Goal: Task Accomplishment & Management: Use online tool/utility

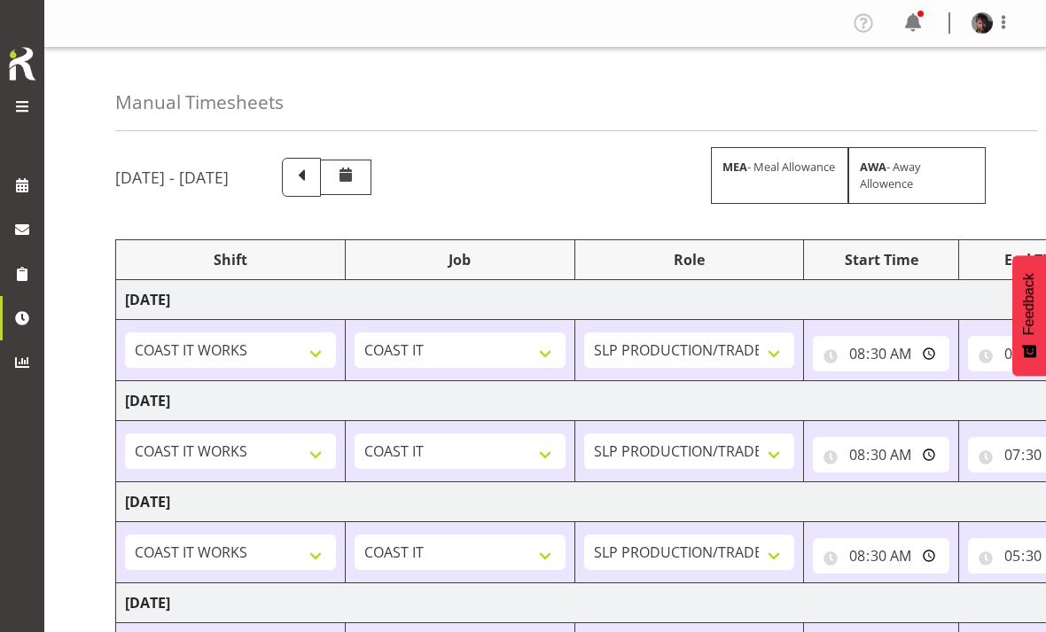
select select "50819"
select select "47"
select select "50819"
select select "47"
select select "50819"
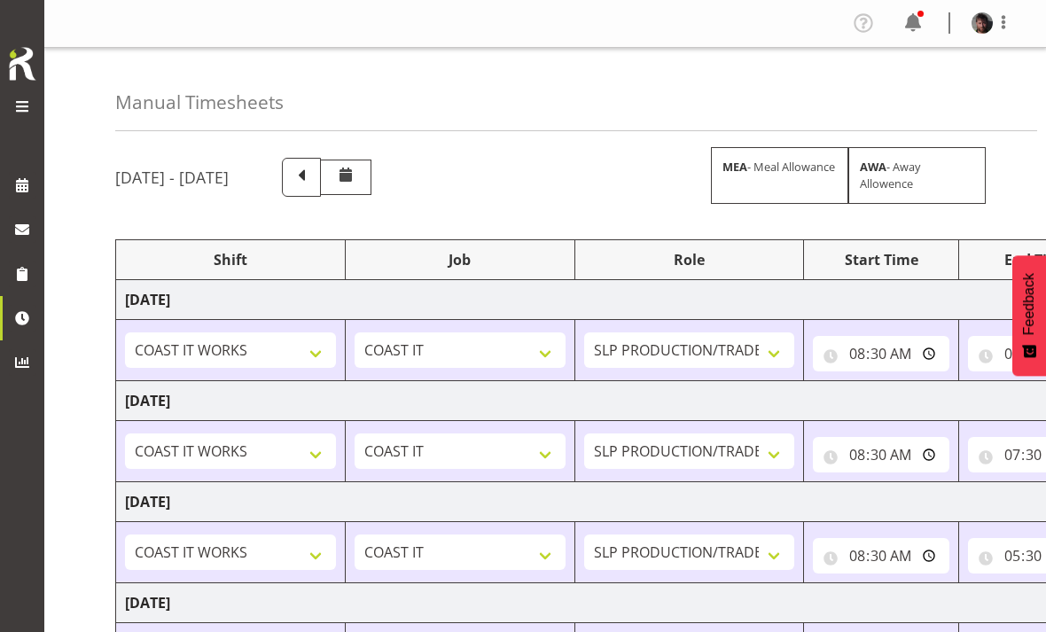
select select "47"
select select "50816"
select select "676"
select select "50819"
select select "47"
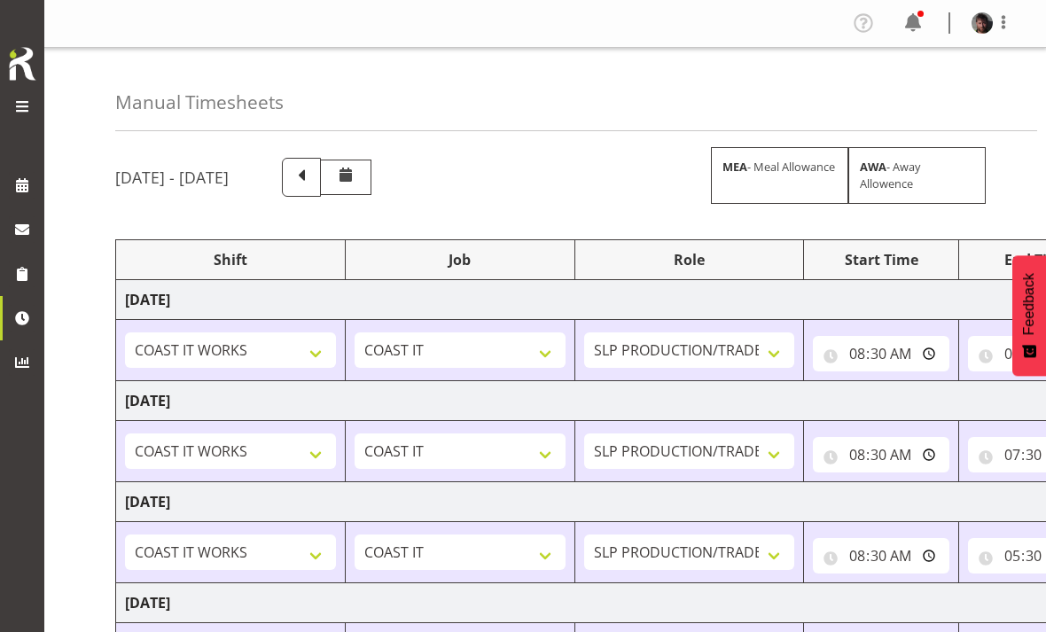
select select "50819"
select select "47"
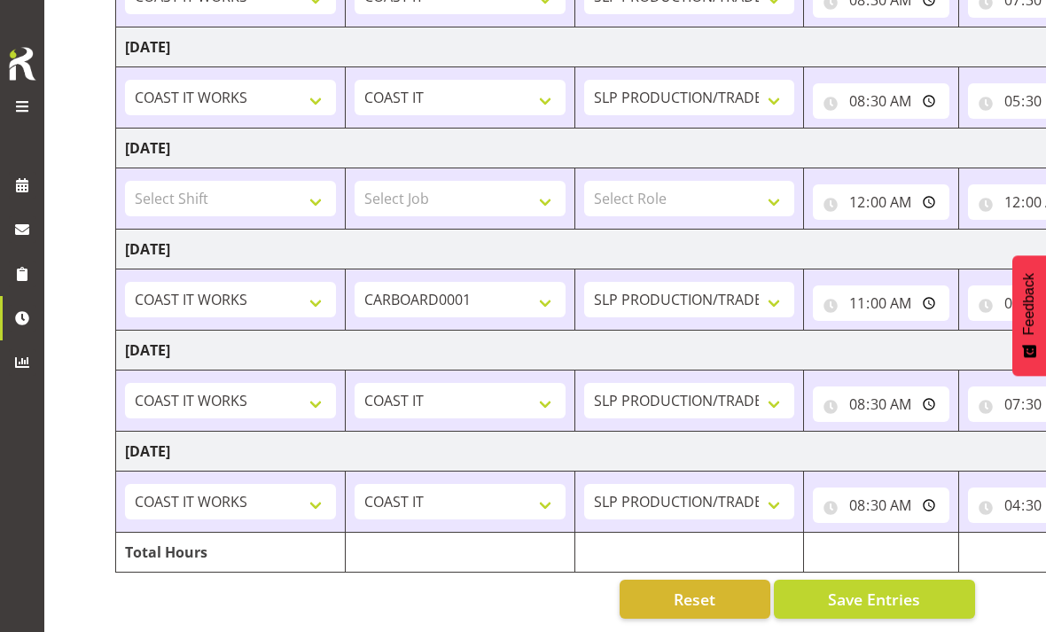
scroll to position [0, 310]
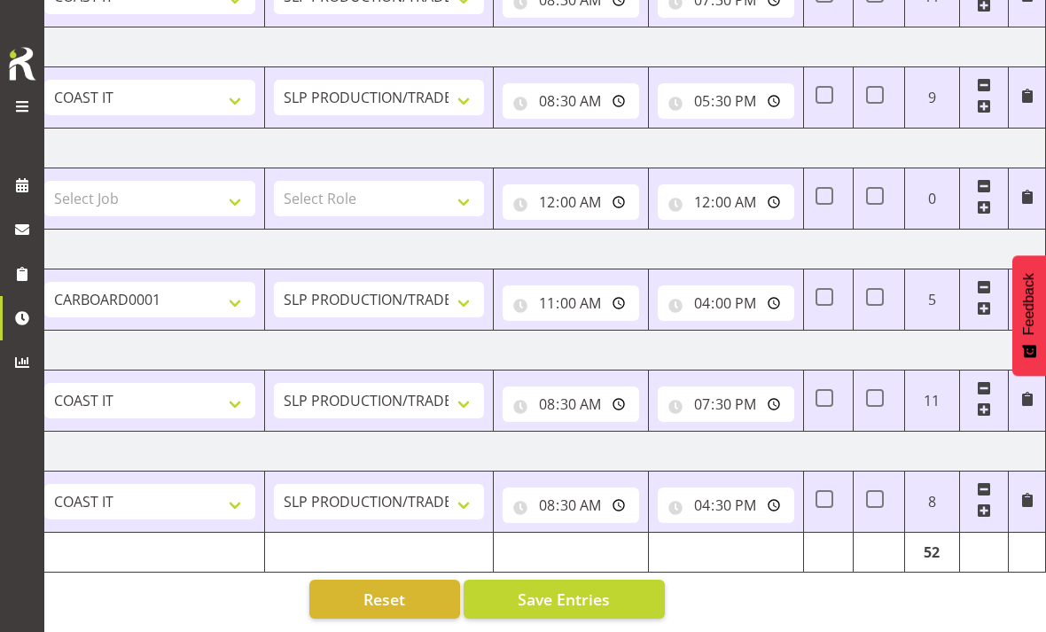
click at [596, 601] on span "Save Entries" at bounding box center [564, 599] width 92 height 23
